Goal: Information Seeking & Learning: Learn about a topic

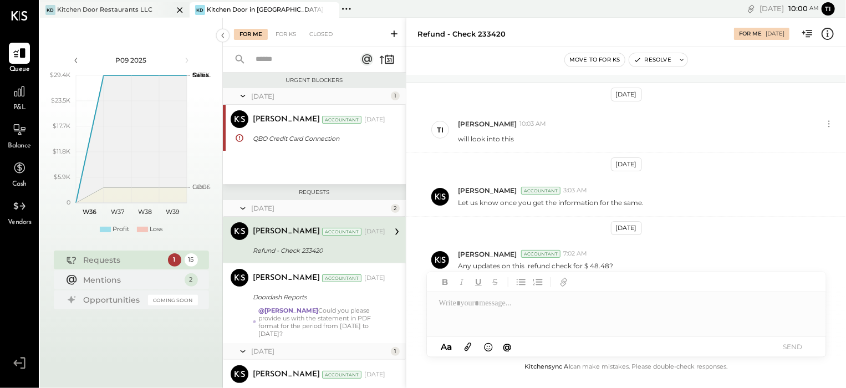
click at [129, 6] on div "Kitchen Door Restaurants LLC" at bounding box center [104, 10] width 95 height 9
click at [124, 9] on div "Kitchen Door Restaurants LLC" at bounding box center [104, 10] width 95 height 9
click at [21, 98] on icon at bounding box center [19, 91] width 14 height 14
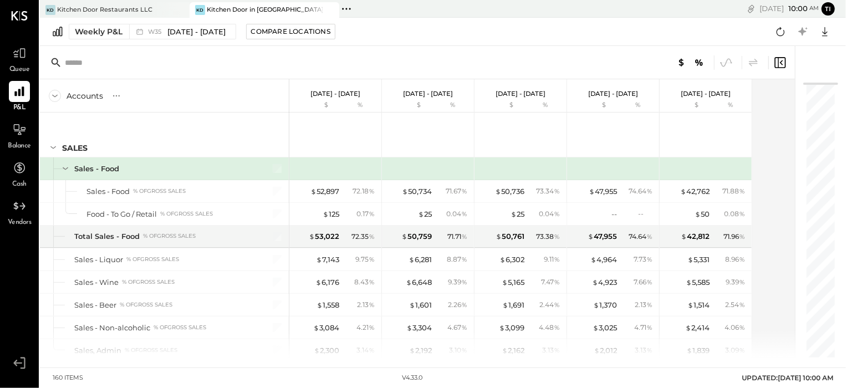
click at [60, 30] on icon at bounding box center [57, 31] width 9 height 9
click at [50, 96] on icon at bounding box center [55, 96] width 12 height 12
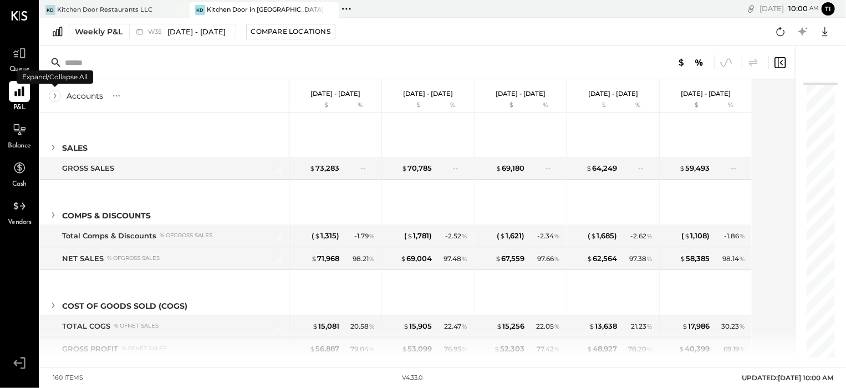
click at [50, 96] on icon at bounding box center [55, 96] width 12 height 12
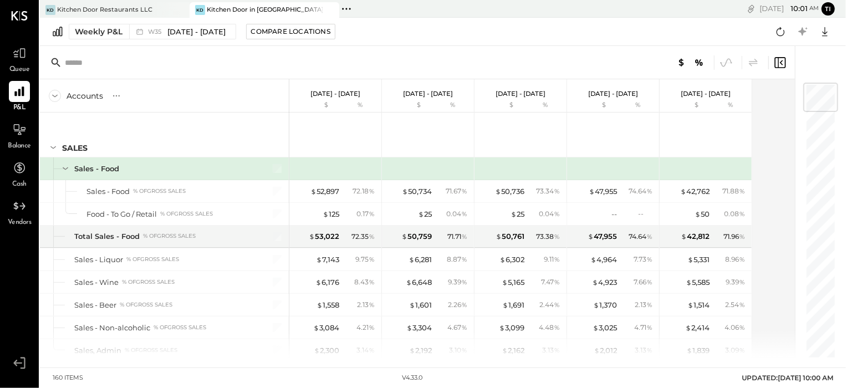
click at [347, 7] on icon at bounding box center [346, 9] width 14 height 14
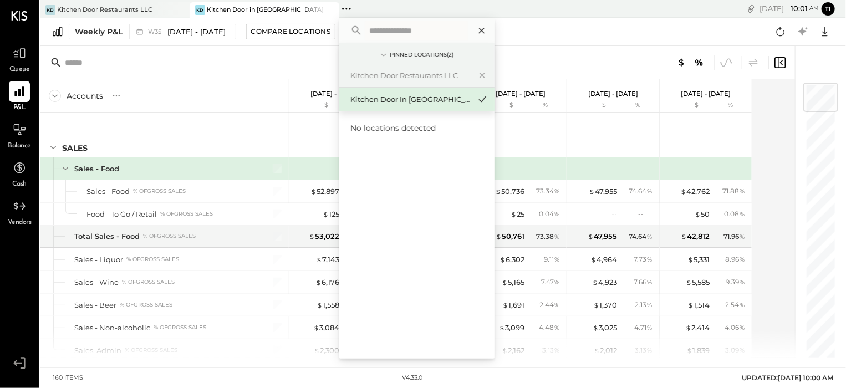
click at [483, 27] on icon at bounding box center [482, 30] width 14 height 14
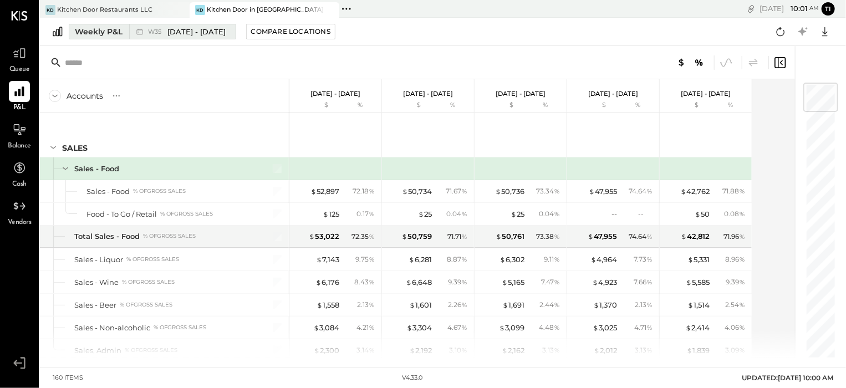
click at [139, 33] on icon at bounding box center [139, 31] width 11 height 11
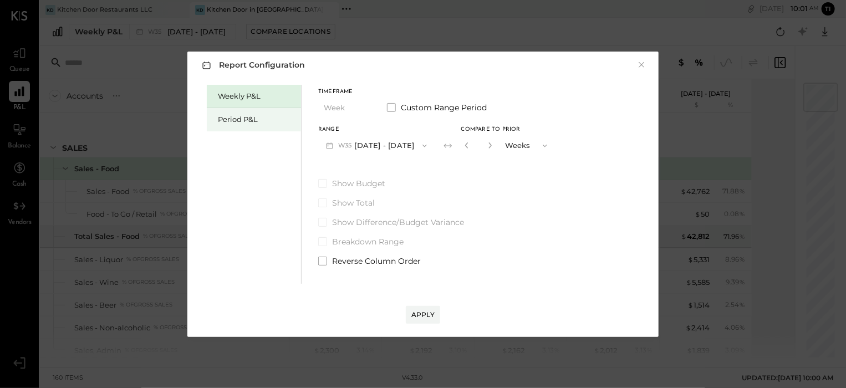
click at [241, 115] on div "Period P&L" at bounding box center [257, 119] width 78 height 11
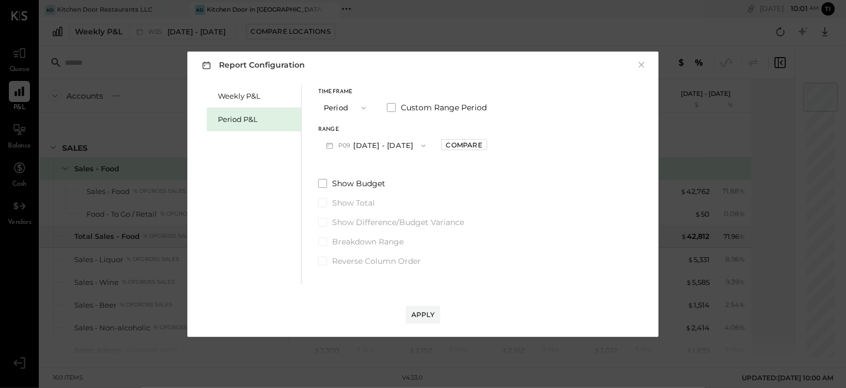
click at [362, 107] on icon "button" at bounding box center [364, 107] width 4 height 3
click at [342, 106] on span "Period" at bounding box center [338, 107] width 22 height 7
click at [419, 144] on icon "button" at bounding box center [423, 145] width 9 height 9
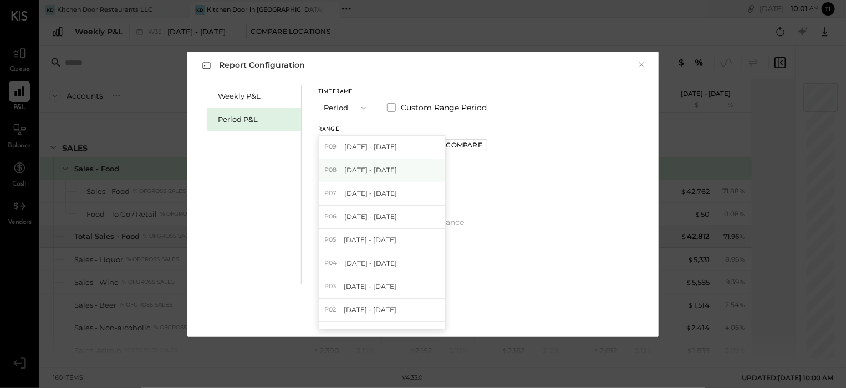
click at [399, 170] on div "P08 [DATE] - [DATE]" at bounding box center [382, 170] width 126 height 23
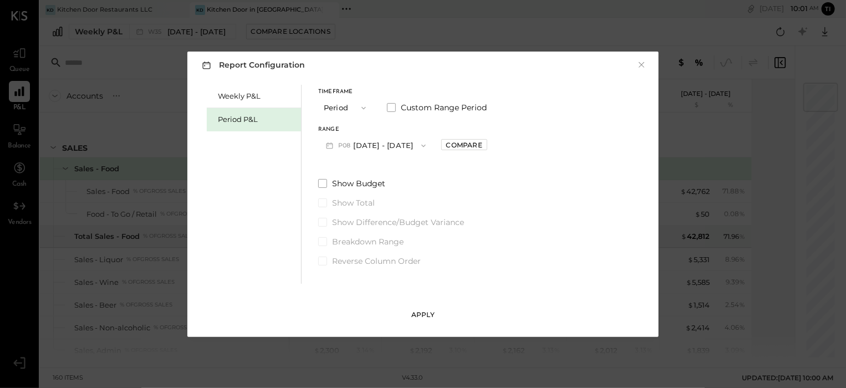
click at [421, 317] on div "Apply" at bounding box center [422, 314] width 23 height 9
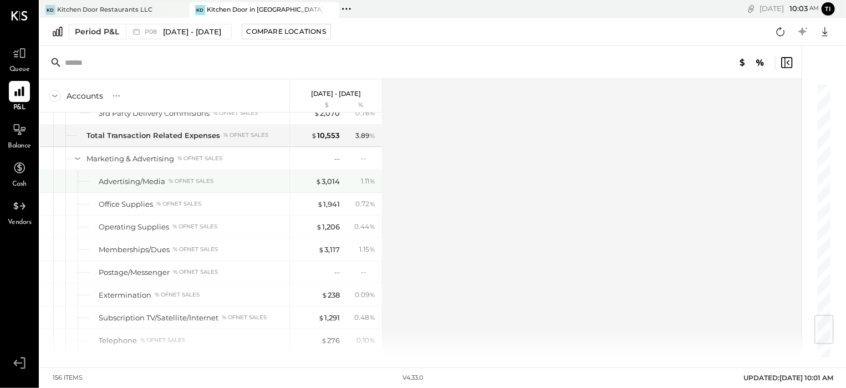
scroll to position [1996, 0]
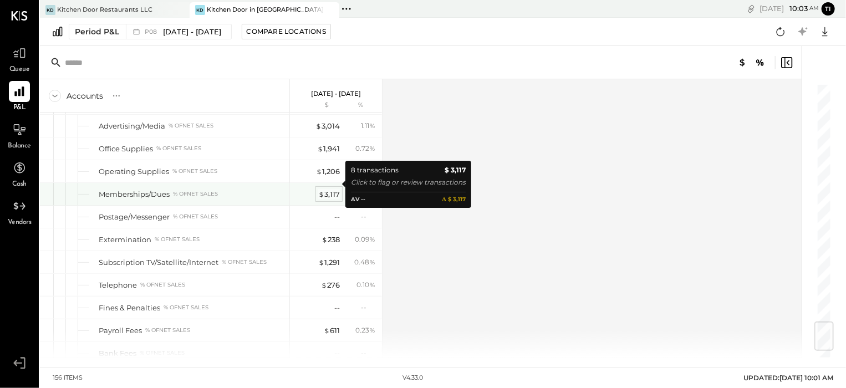
click at [326, 189] on div "$ 3,117" at bounding box center [329, 194] width 22 height 11
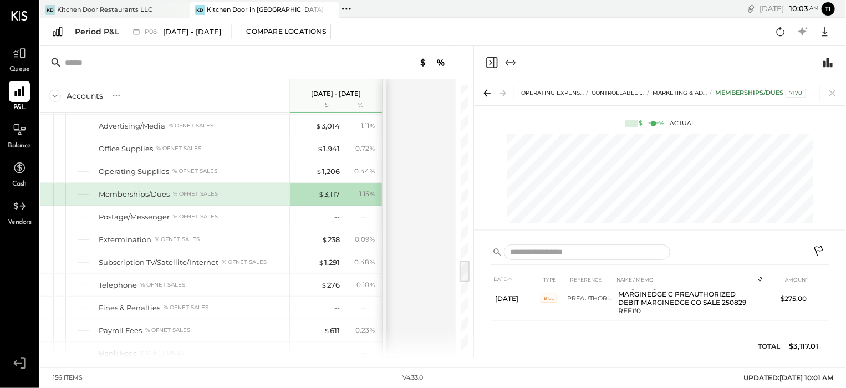
scroll to position [191, 0]
click at [189, 190] on div "% of NET SALES" at bounding box center [195, 194] width 45 height 8
click at [488, 93] on icon at bounding box center [488, 93] width 7 height 1
click at [505, 94] on icon at bounding box center [504, 93] width 3 height 7
click at [833, 94] on icon at bounding box center [833, 93] width 16 height 16
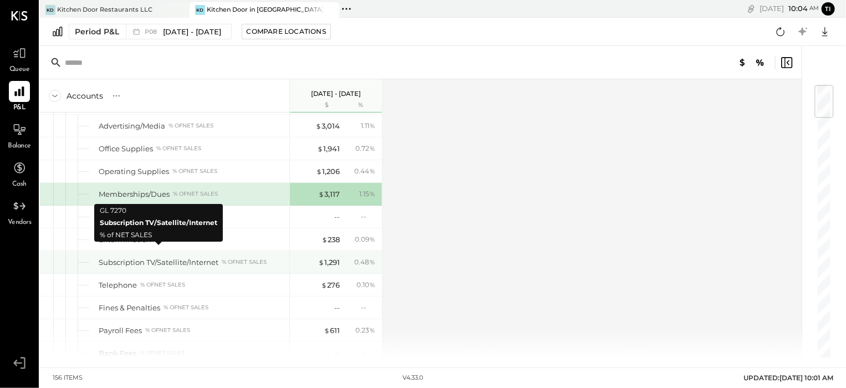
click at [199, 257] on div "Subscription TV/Satellite/Internet" at bounding box center [159, 262] width 120 height 11
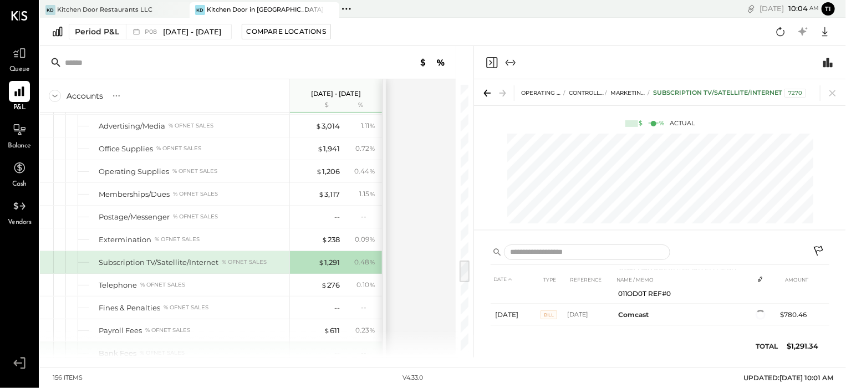
scroll to position [111, 0]
click at [835, 94] on icon at bounding box center [833, 93] width 16 height 16
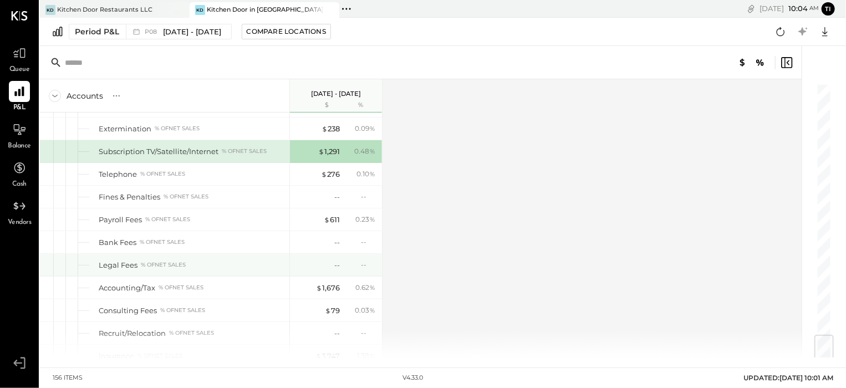
scroll to position [2162, 0]
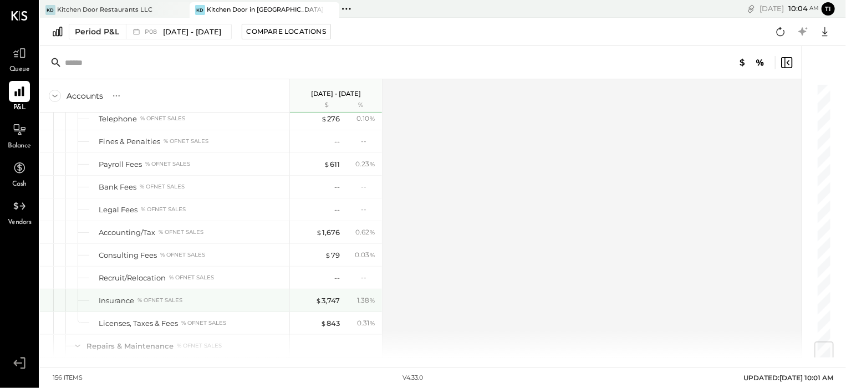
click at [250, 296] on div "Insurance % of NET SALES" at bounding box center [192, 301] width 186 height 11
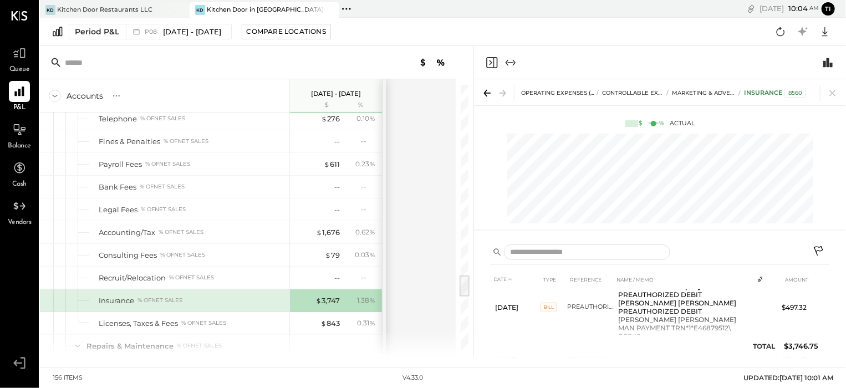
scroll to position [176, 0]
click at [179, 297] on div "% of NET SALES" at bounding box center [160, 301] width 45 height 8
click at [836, 96] on icon at bounding box center [833, 93] width 16 height 16
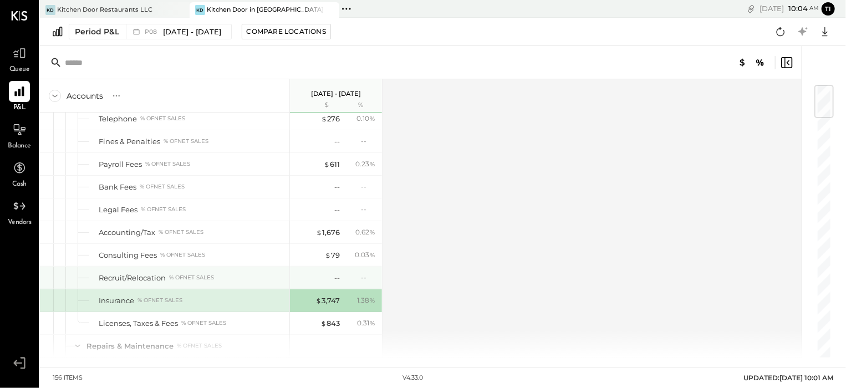
scroll to position [2218, 0]
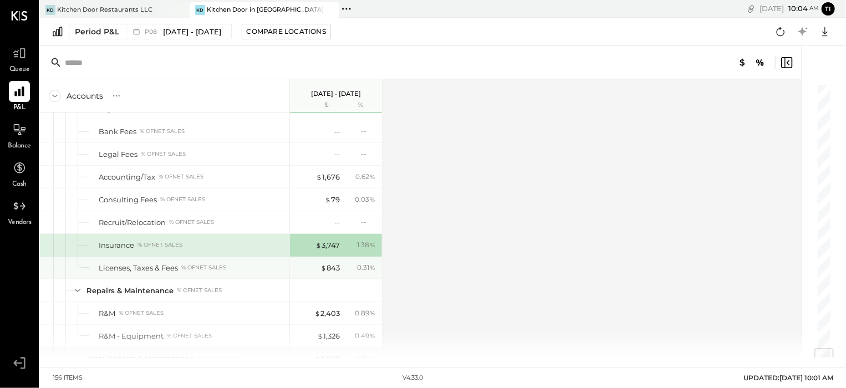
click at [208, 263] on div "Licenses, Taxes & Fees % of NET SALES" at bounding box center [192, 268] width 186 height 11
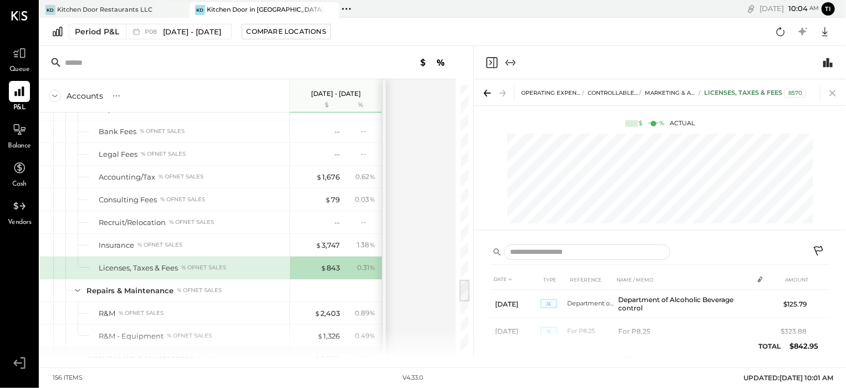
click at [834, 94] on icon at bounding box center [833, 93] width 6 height 6
